Goal: Navigation & Orientation: Find specific page/section

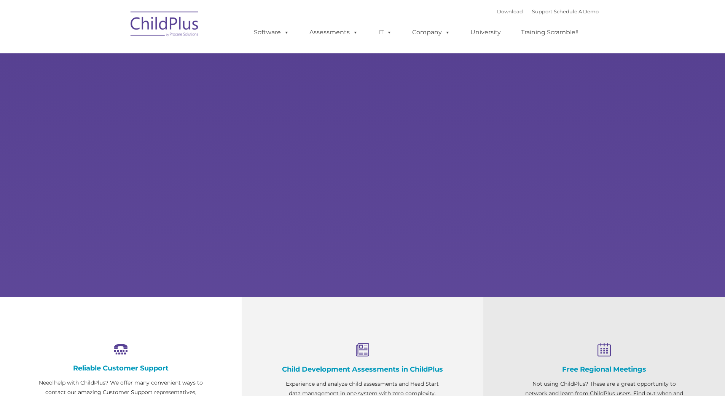
select select "MEDIUM"
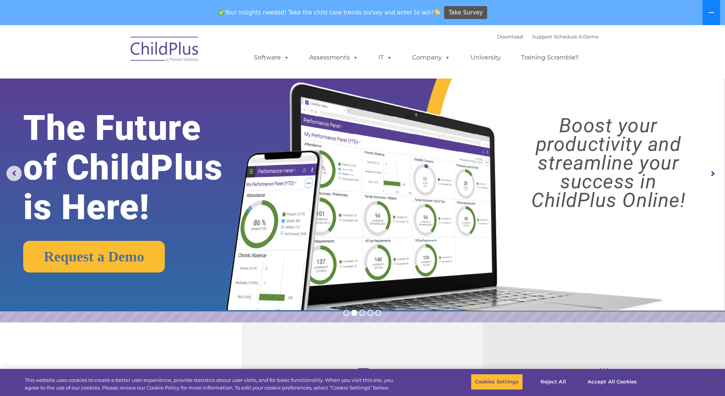
click at [715, 14] on button at bounding box center [712, 12] width 18 height 25
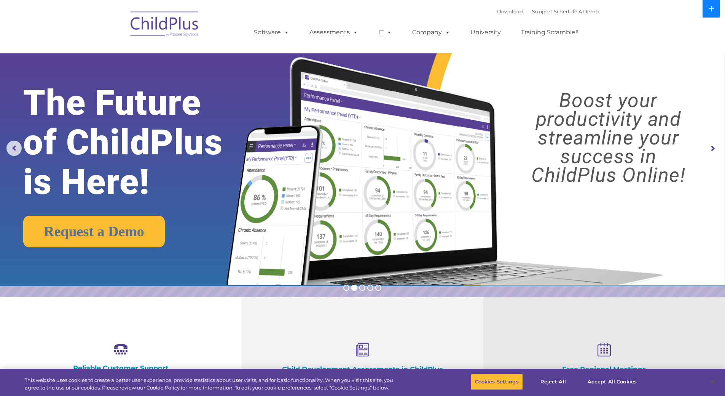
click at [714, 13] on button at bounding box center [712, 9] width 18 height 18
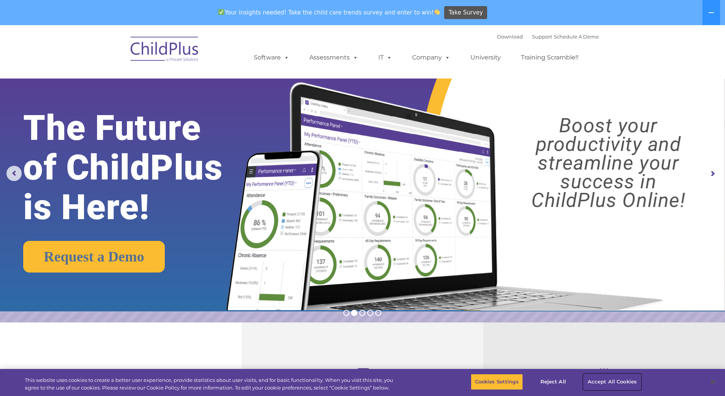
click at [604, 380] on button "Accept All Cookies" at bounding box center [612, 381] width 57 height 16
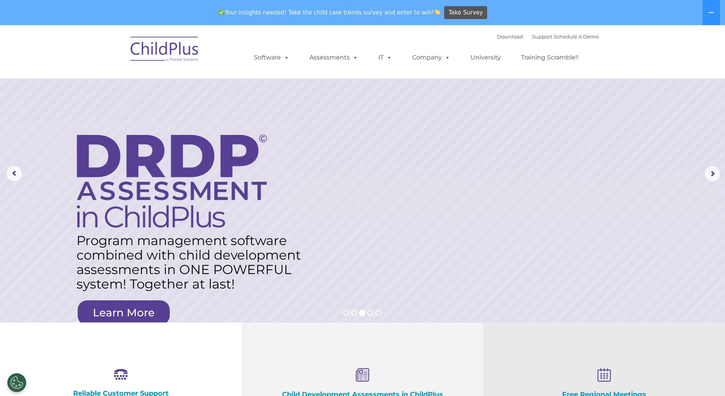
click at [174, 47] on img at bounding box center [165, 50] width 76 height 38
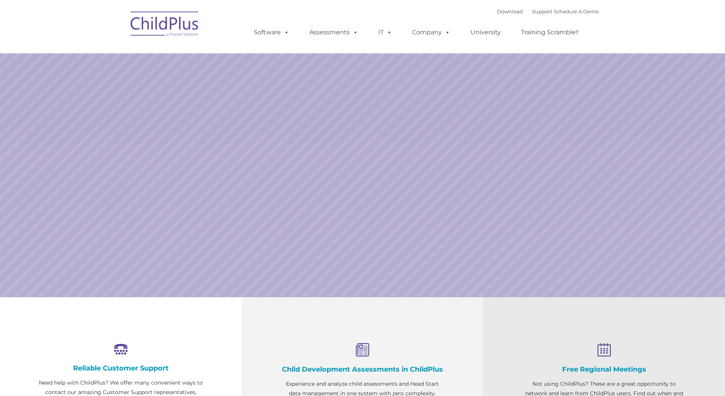
select select "MEDIUM"
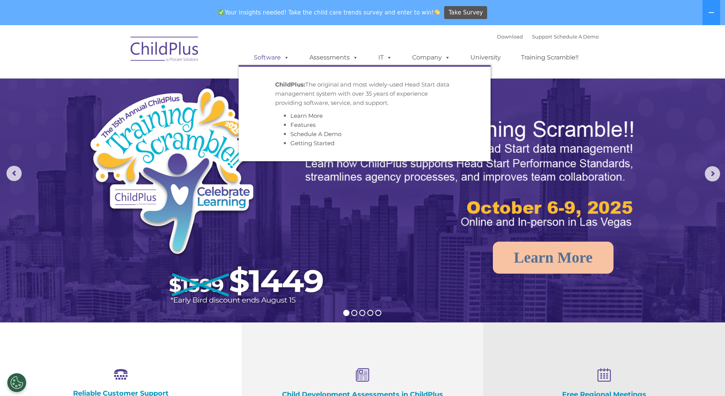
click at [281, 56] on span at bounding box center [285, 57] width 8 height 7
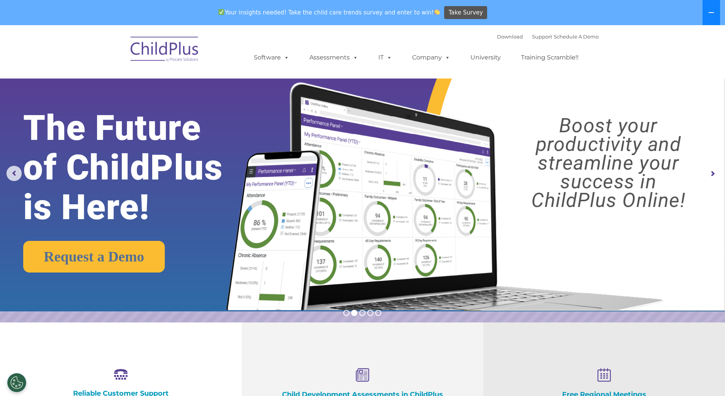
click at [710, 19] on button at bounding box center [712, 12] width 18 height 25
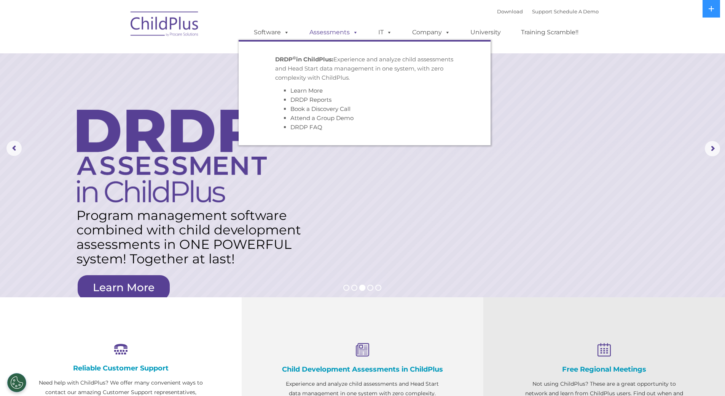
click at [338, 31] on link "Assessments" at bounding box center [334, 32] width 64 height 15
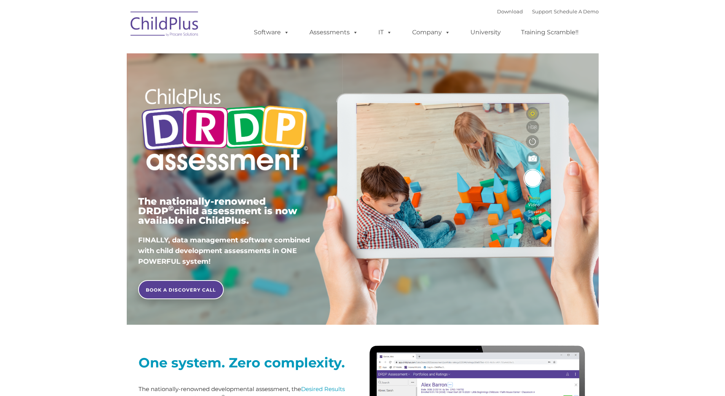
type input ""
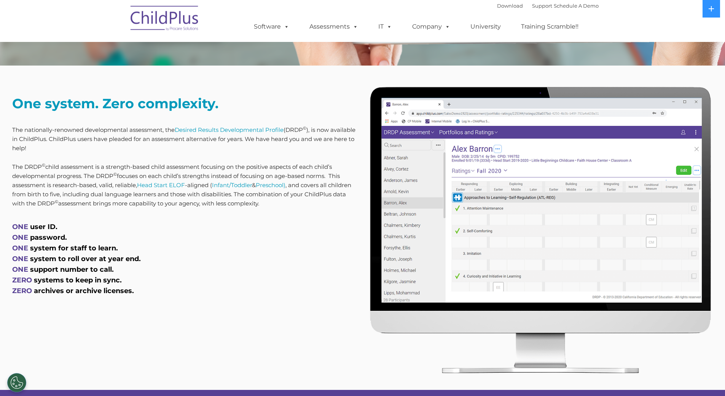
scroll to position [260, 0]
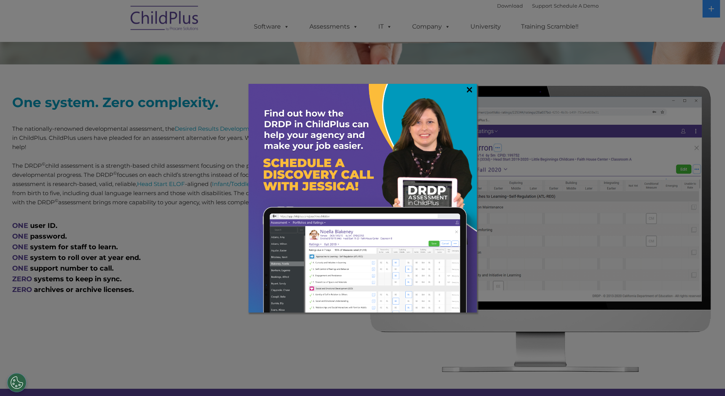
click at [469, 89] on link "×" at bounding box center [469, 90] width 9 height 8
